Goal: Information Seeking & Learning: Find specific fact

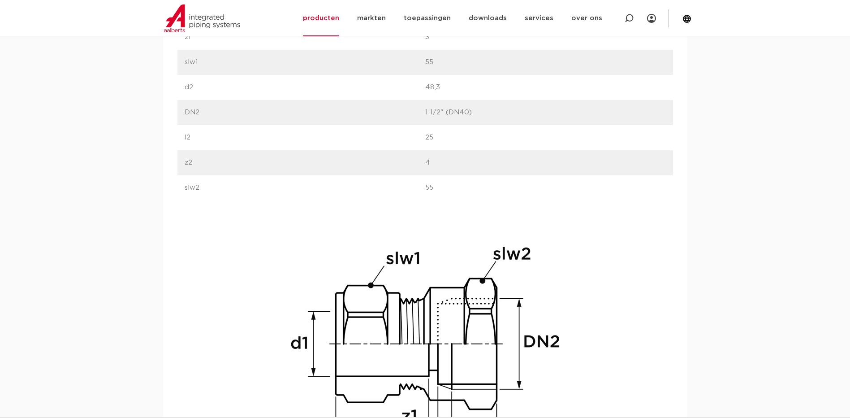
scroll to position [717, 0]
click at [416, 293] on img at bounding box center [425, 359] width 287 height 287
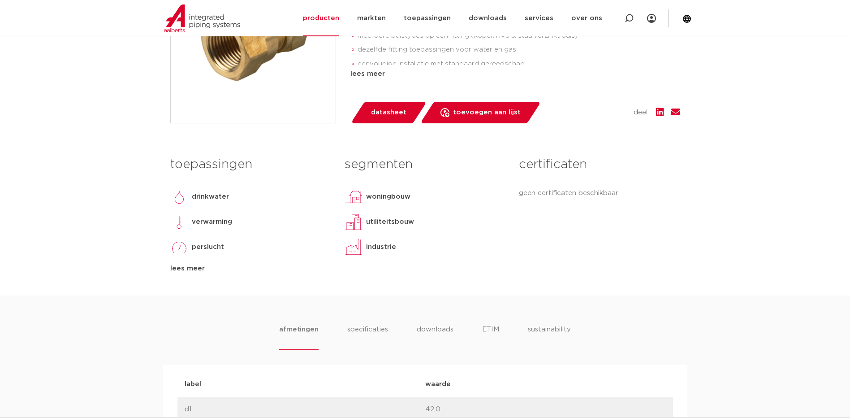
scroll to position [269, 0]
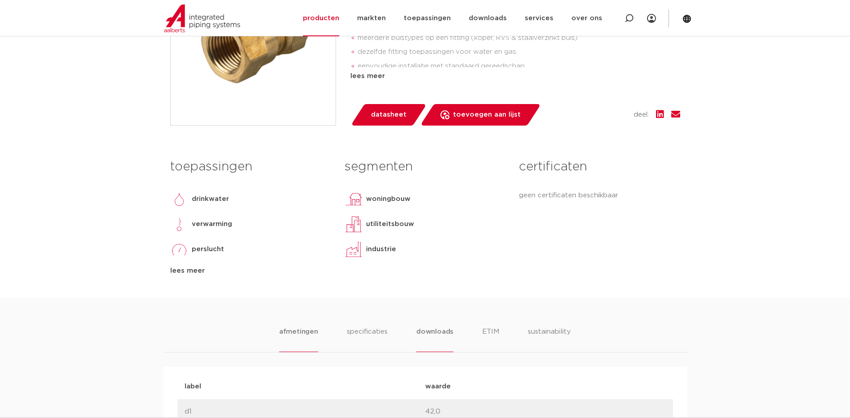
click at [440, 328] on li "downloads" at bounding box center [434, 339] width 37 height 26
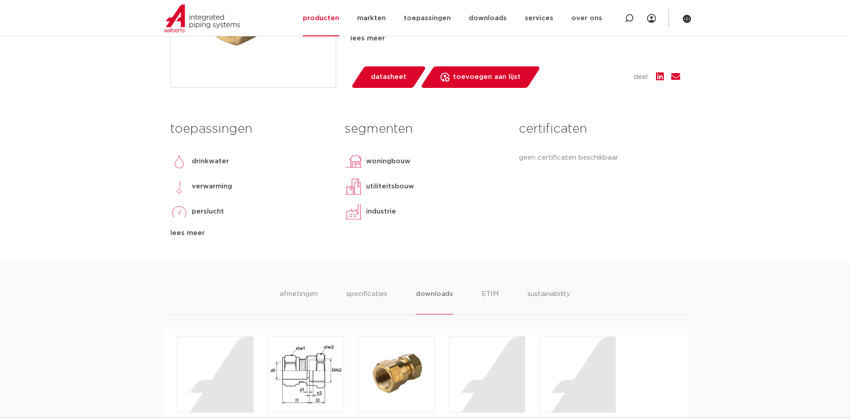
scroll to position [448, 0]
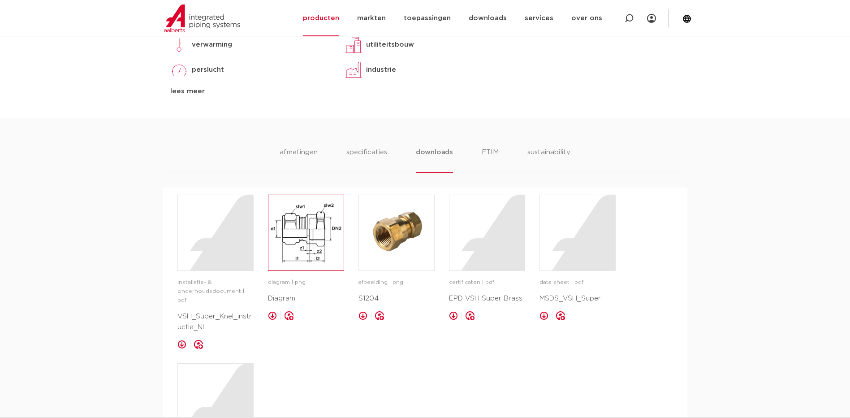
click at [299, 240] on img at bounding box center [305, 232] width 75 height 75
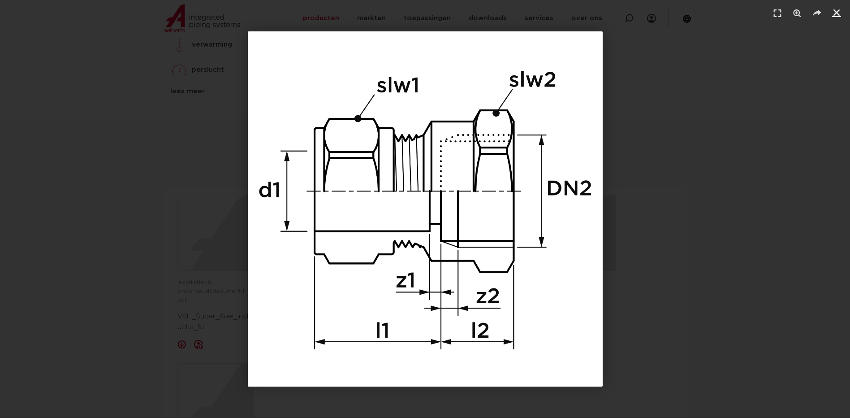
click at [836, 13] on icon "Sluiten (Esc)" at bounding box center [836, 12] width 9 height 9
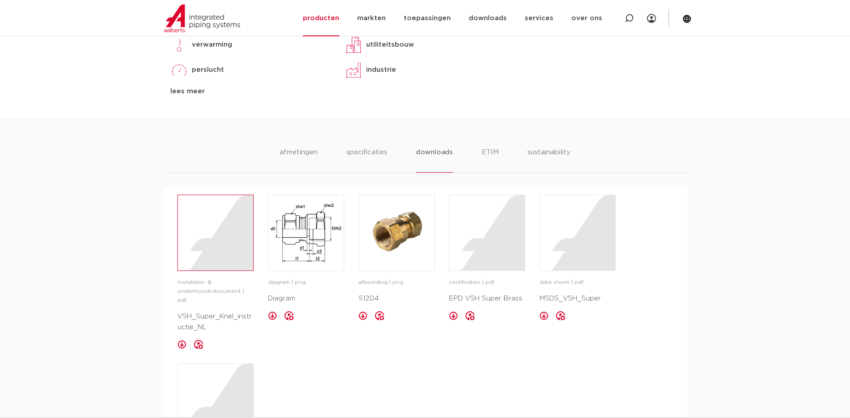
click at [233, 233] on div at bounding box center [215, 232] width 75 height 75
click at [484, 245] on div at bounding box center [486, 232] width 75 height 75
click at [574, 248] on div at bounding box center [577, 232] width 75 height 75
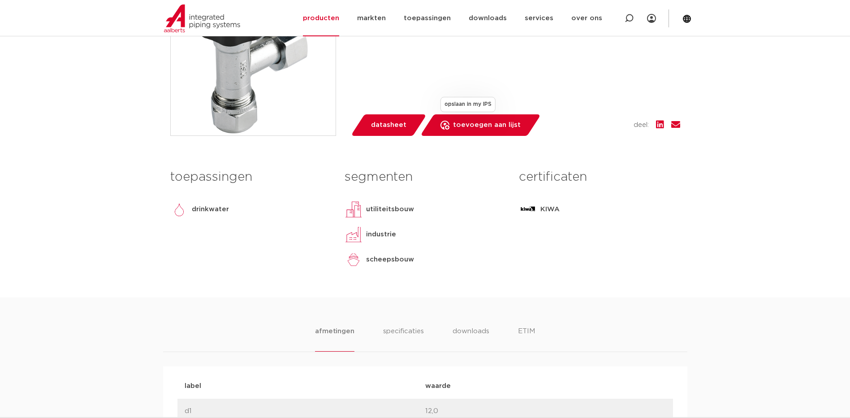
scroll to position [269, 0]
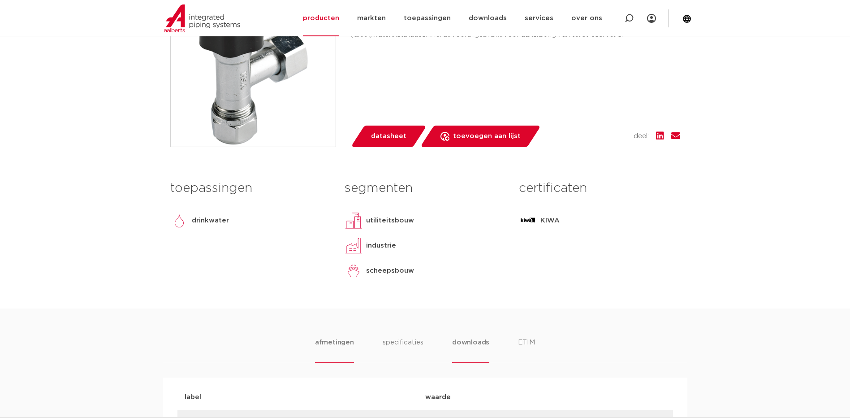
click at [471, 344] on li "downloads" at bounding box center [470, 350] width 37 height 26
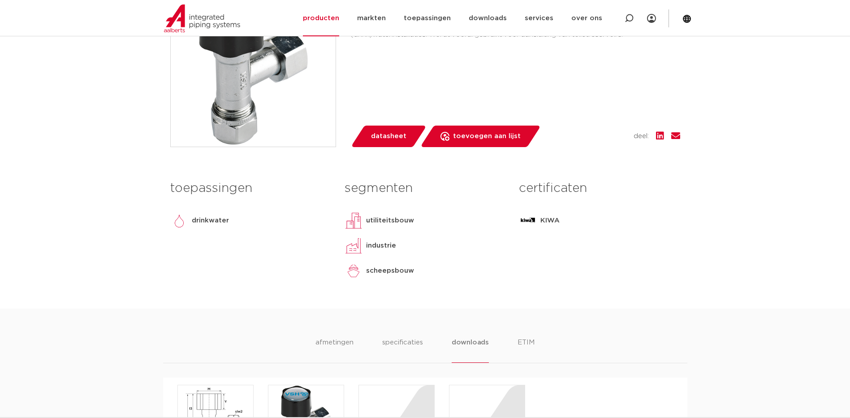
click at [471, 345] on li "downloads" at bounding box center [470, 350] width 37 height 26
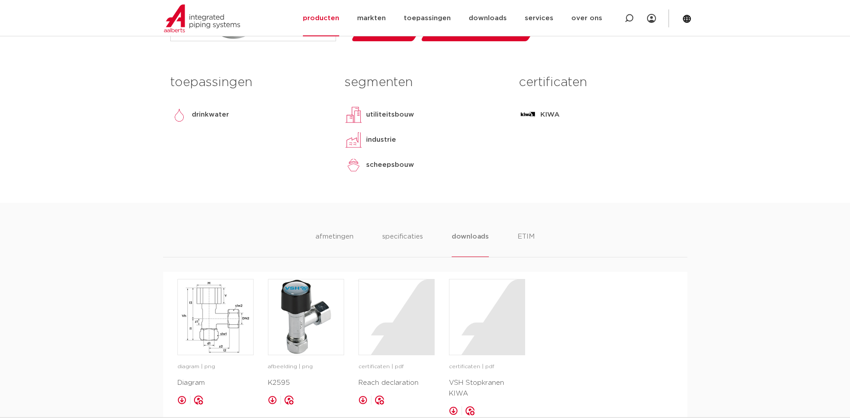
scroll to position [403, 0]
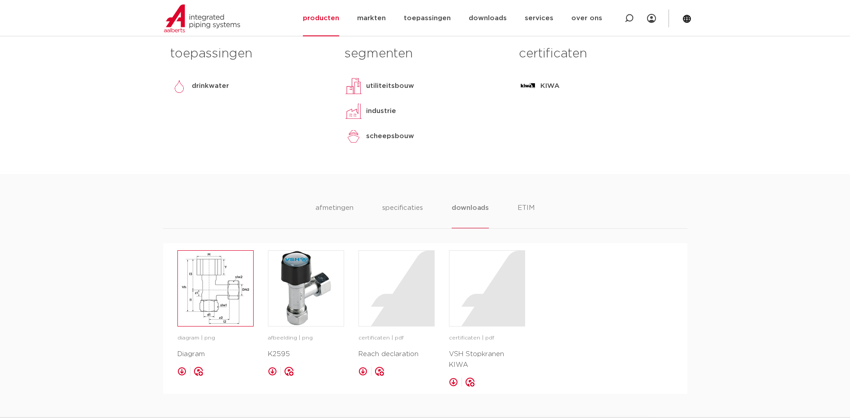
click at [223, 302] on img at bounding box center [215, 287] width 75 height 75
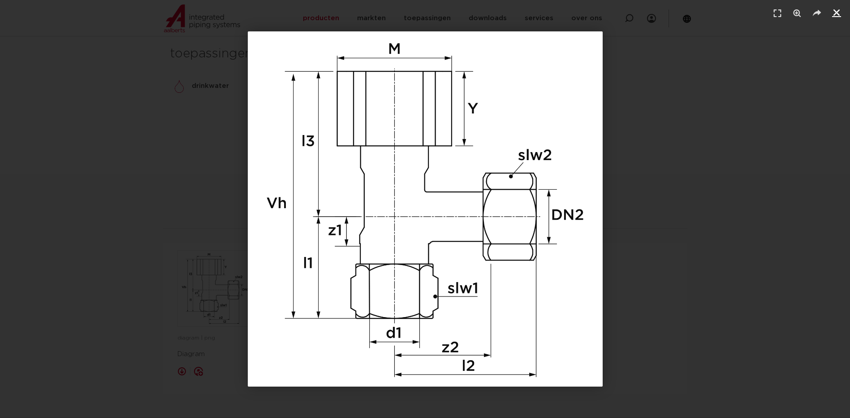
click at [834, 13] on icon "Sluiten (Esc)" at bounding box center [836, 12] width 9 height 9
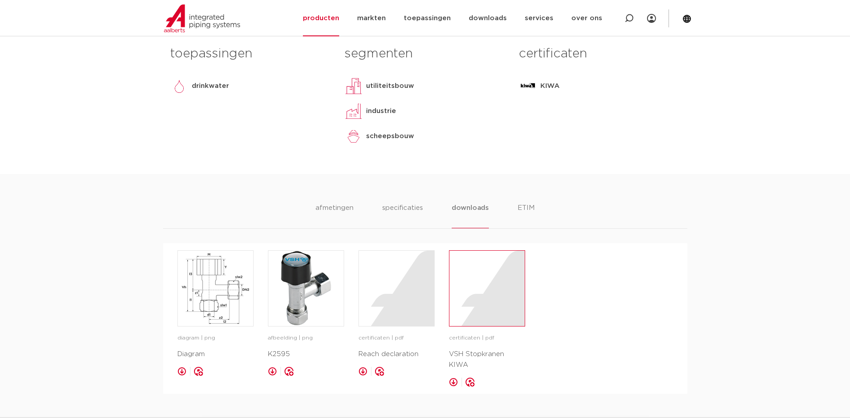
click at [473, 290] on div at bounding box center [486, 287] width 75 height 75
click at [407, 296] on div at bounding box center [396, 287] width 75 height 75
click at [506, 305] on div at bounding box center [486, 287] width 75 height 75
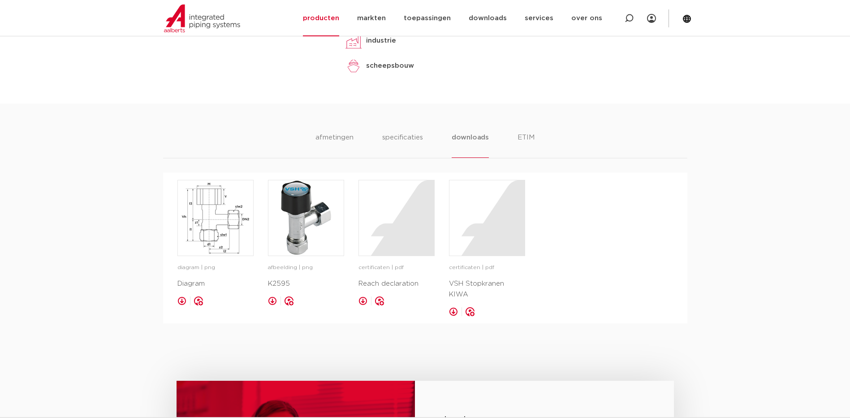
scroll to position [358, 0]
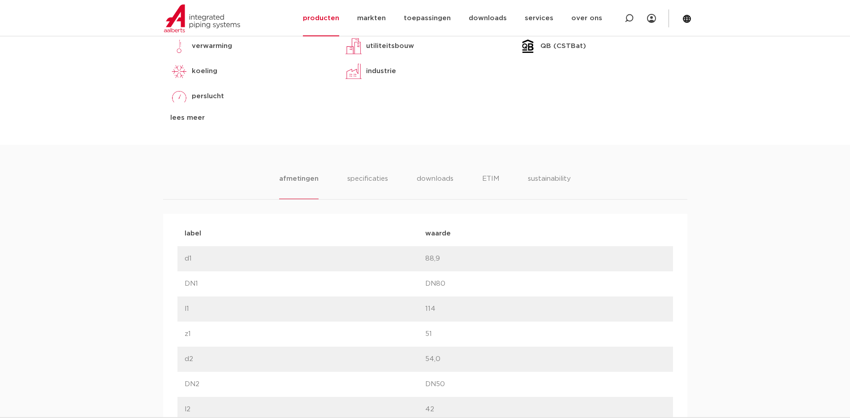
scroll to position [403, 0]
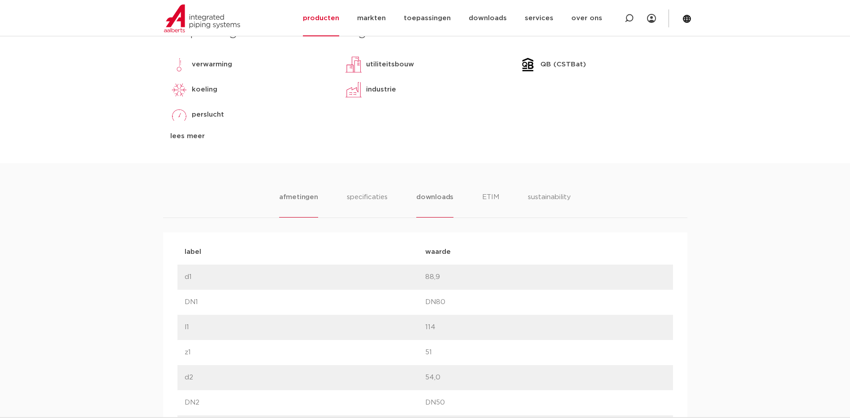
click at [444, 194] on li "downloads" at bounding box center [434, 205] width 37 height 26
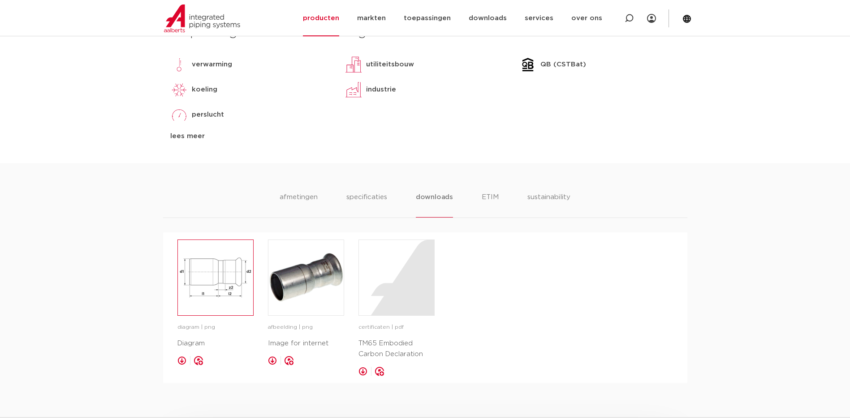
click at [208, 273] on img at bounding box center [215, 277] width 75 height 75
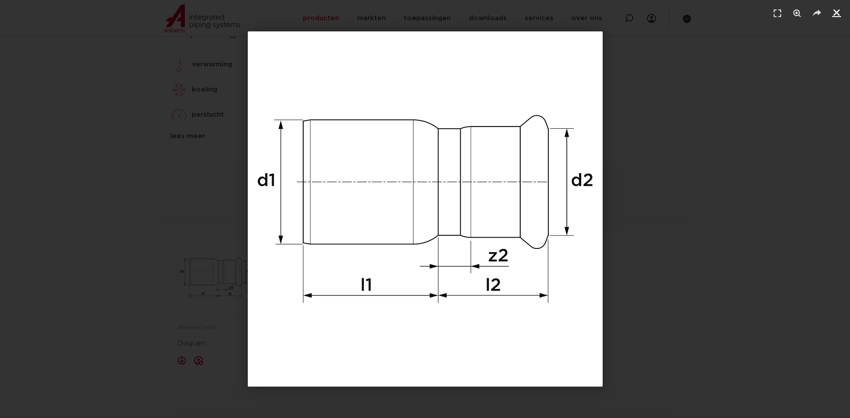
click at [840, 11] on icon "Sluiten (Esc)" at bounding box center [836, 12] width 9 height 9
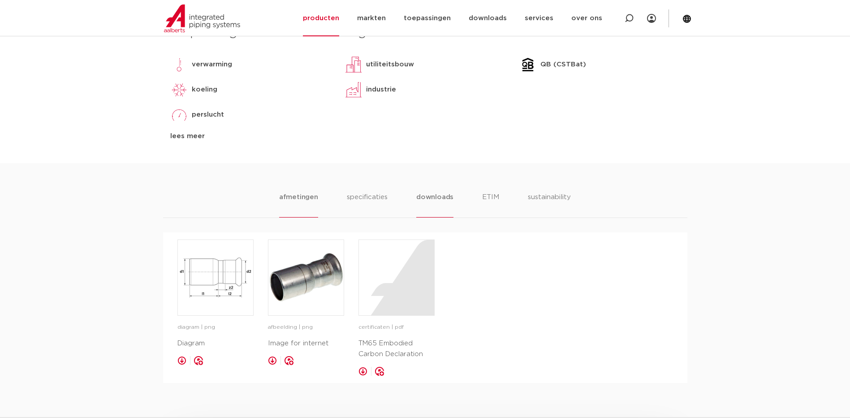
click at [303, 199] on li "afmetingen" at bounding box center [298, 205] width 39 height 26
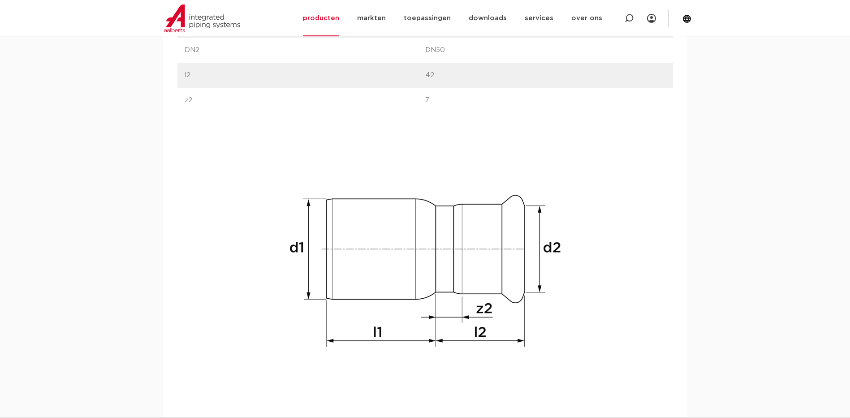
scroll to position [717, 0]
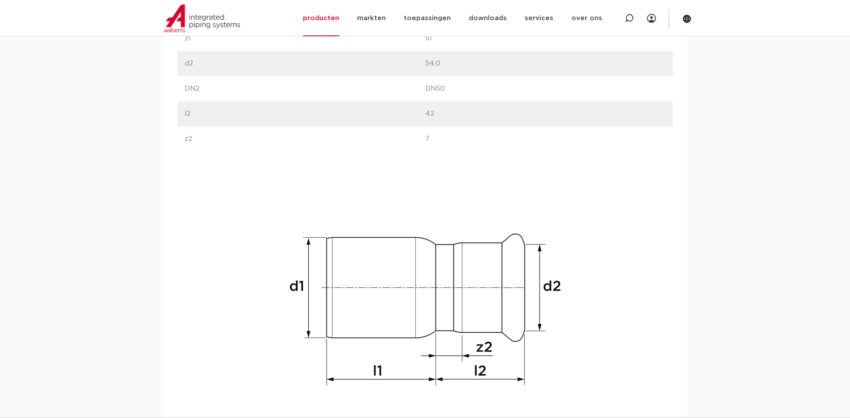
click at [352, 166] on img at bounding box center [425, 309] width 287 height 287
click at [324, 109] on p "l2" at bounding box center [305, 113] width 241 height 11
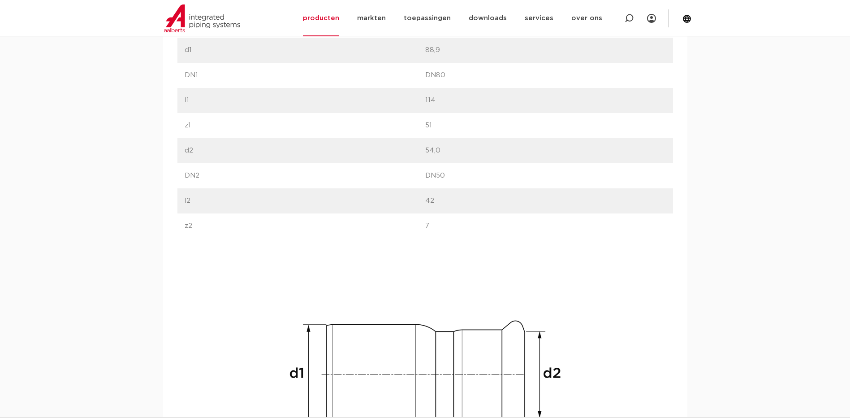
scroll to position [538, 0]
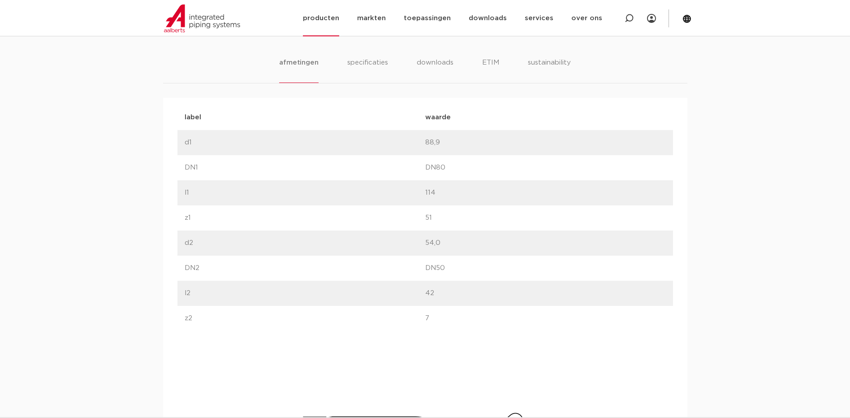
click at [631, 18] on icon at bounding box center [629, 18] width 9 height 9
paste input "0867152"
type input "0867152"
click button "Zoeken" at bounding box center [0, 0] width 0 height 0
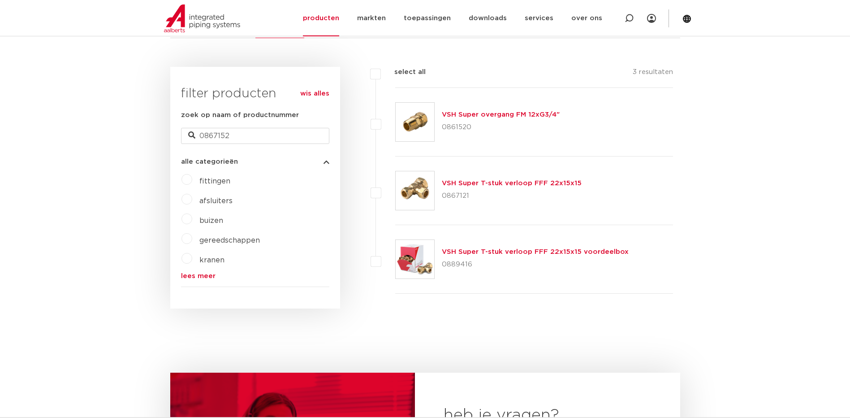
scroll to position [179, 0]
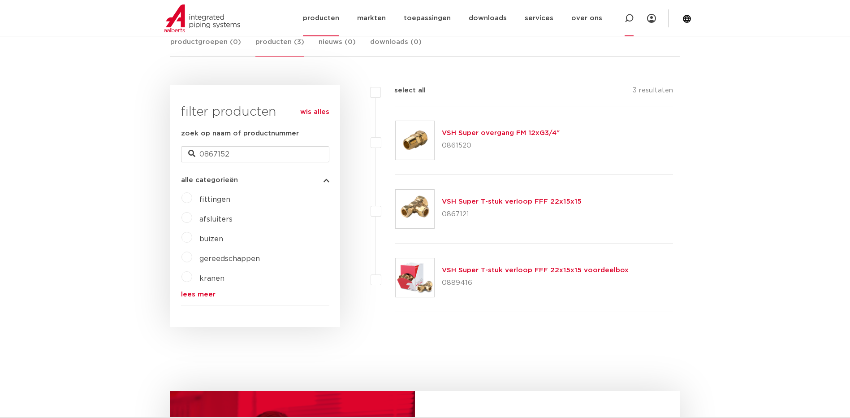
click at [631, 16] on icon at bounding box center [629, 18] width 9 height 9
click at [381, 21] on input "Zoeken" at bounding box center [501, 18] width 282 height 18
paste input "6323394"
type input "6323394"
click button "Zoeken" at bounding box center [0, 0] width 0 height 0
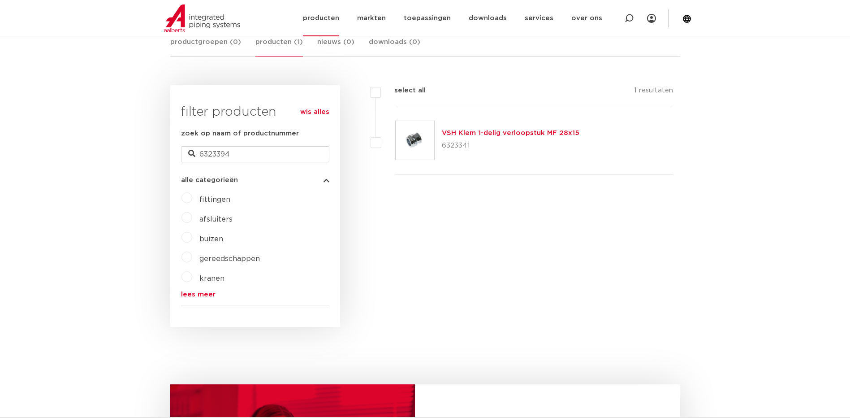
click at [632, 17] on icon at bounding box center [629, 18] width 9 height 9
click at [389, 14] on input "Zoeken" at bounding box center [501, 18] width 282 height 18
paste input "6323405"
type input "6323405"
click button "Zoeken" at bounding box center [0, 0] width 0 height 0
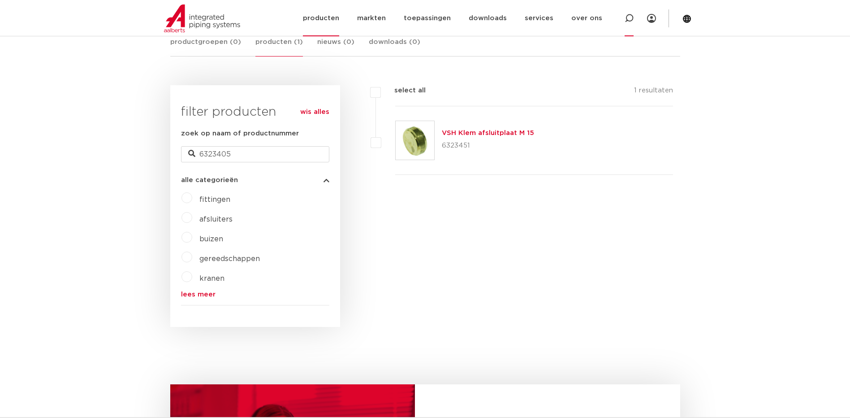
click at [628, 20] on icon at bounding box center [629, 18] width 11 height 11
click at [400, 19] on input "Zoeken" at bounding box center [501, 18] width 282 height 18
paste input "6323691"
type input "6323691"
click button "Zoeken" at bounding box center [0, 0] width 0 height 0
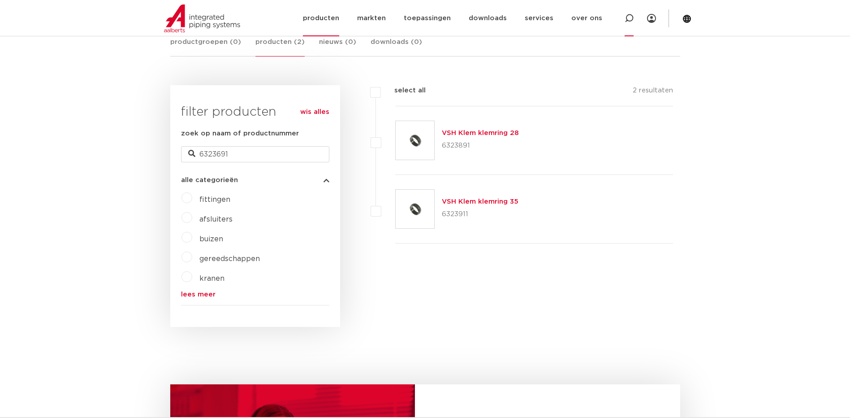
click at [628, 17] on icon at bounding box center [629, 18] width 9 height 9
click at [383, 15] on input "Zoeken" at bounding box center [501, 18] width 282 height 18
paste input "6323702"
type input "6323702"
click button "Zoeken" at bounding box center [0, 0] width 0 height 0
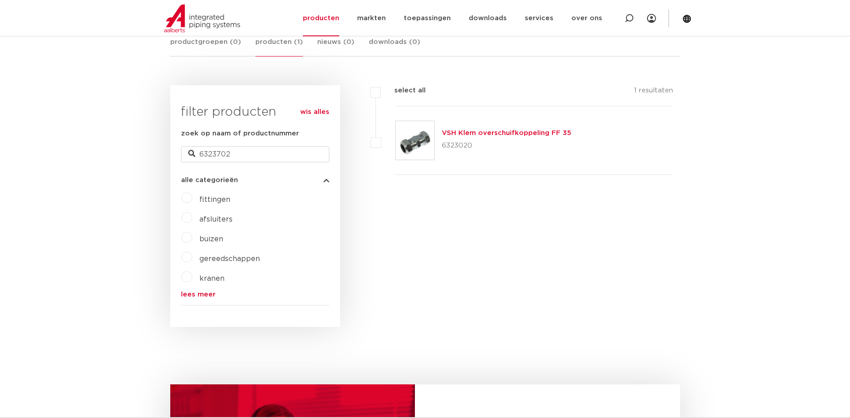
scroll to position [179, 0]
drag, startPoint x: 630, startPoint y: 17, endPoint x: 623, endPoint y: 18, distance: 7.3
click at [630, 17] on icon at bounding box center [629, 18] width 9 height 9
click at [372, 18] on input "Zoeken" at bounding box center [501, 18] width 282 height 18
paste input "6342006"
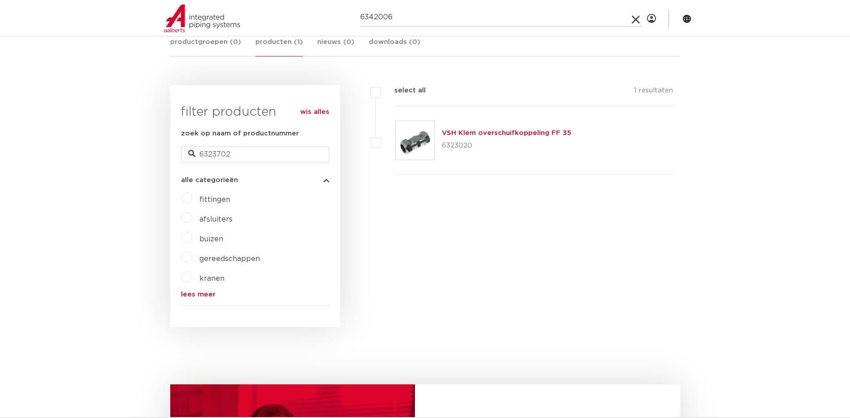
type input "6342006"
click button "Zoeken" at bounding box center [0, 0] width 0 height 0
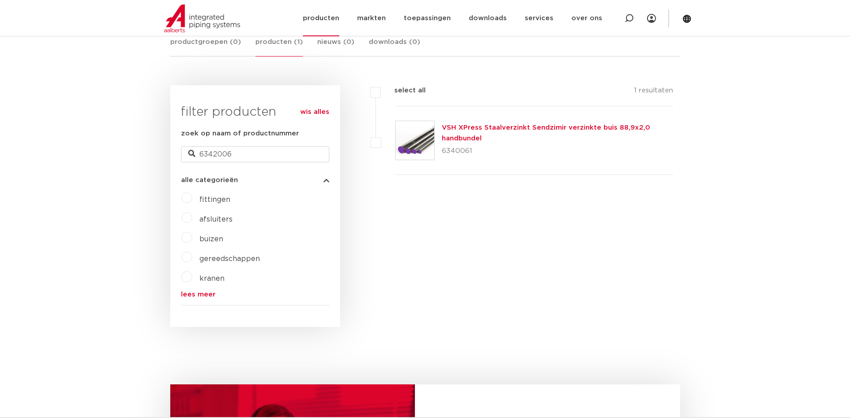
drag, startPoint x: 632, startPoint y: 20, endPoint x: 624, endPoint y: 19, distance: 8.1
click at [632, 19] on icon at bounding box center [629, 18] width 11 height 11
click at [387, 20] on input "Zoeken" at bounding box center [501, 18] width 282 height 18
paste input "3186722"
type input "3186722"
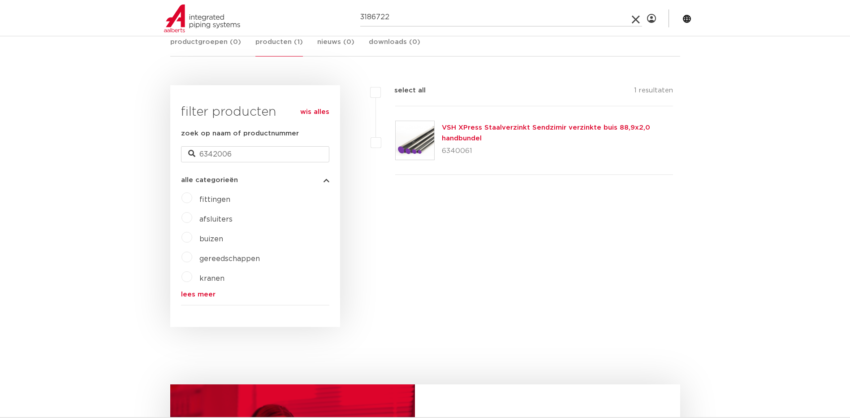
click button "Zoeken" at bounding box center [0, 0] width 0 height 0
